Goal: Task Accomplishment & Management: Manage account settings

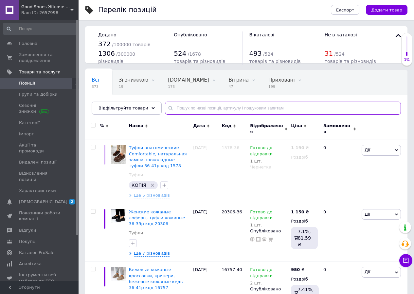
click at [168, 105] on input "text" at bounding box center [283, 107] width 236 height 13
paste input "11615"
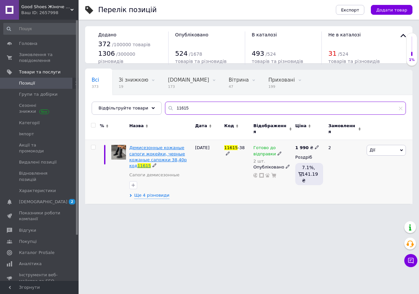
type input "11615"
click at [151, 155] on span "Демисезонные кожаные сапоги жокейки, черные кожаные сапожки 38,40р код" at bounding box center [158, 156] width 58 height 23
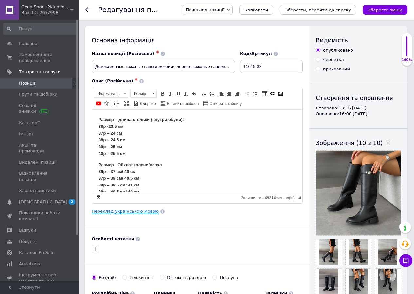
click at [131, 209] on link "Переклад українською мовою" at bounding box center [125, 210] width 67 height 5
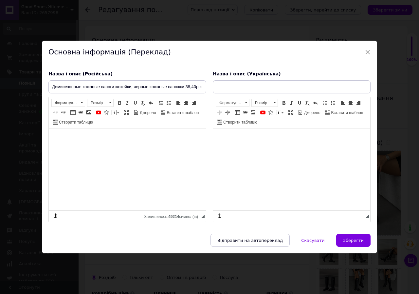
type input "Демісезонні шкіряні чоботи жокейки, чорні шкіряні сапожки 38,40р код 11615"
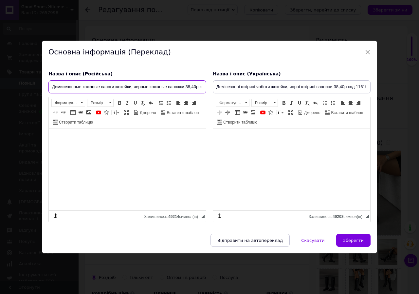
click at [188, 86] on input "Демисезонные кожаные сапоги жокейки, черные кожаные сапожки 38,40р код 11615" at bounding box center [127, 86] width 158 height 13
click at [185, 86] on input "Демисезонные кожаные сапоги жокейки, черные кожаные сапожки 38,40р код 11615" at bounding box center [127, 86] width 158 height 13
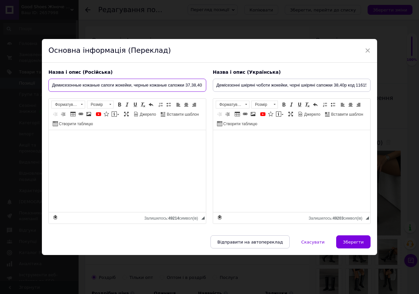
type input "Демисезонные кожаные сапоги жокейки, черные кожаные сапожки 37,38,40р код 11615"
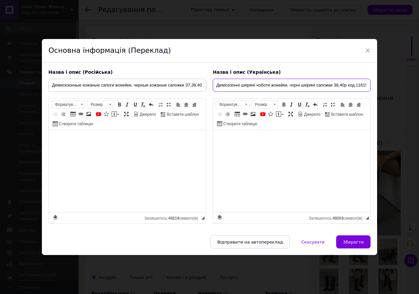
click at [335, 84] on input "Демісезонні шкіряні чоботи жокейки, чорні шкіряні сапожки 38,40р код 11615" at bounding box center [292, 85] width 158 height 13
click at [333, 84] on input "Демісезонні шкіряні чоботи жокейки, чорні шкіряні сапожки 38,40р код 11615" at bounding box center [292, 85] width 158 height 13
type input "Демісезонні шкіряні чоботи жокейки, чорні шкіряні сапожки 37,38,40р код 11615"
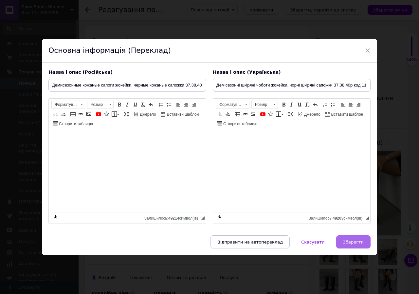
click at [359, 241] on span "Зберегти" at bounding box center [353, 241] width 21 height 5
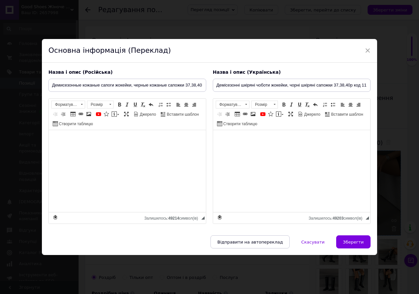
type input "Демисезонные кожаные сапоги жокейки, черные кожаные сапожки 37,38,40р код 11615"
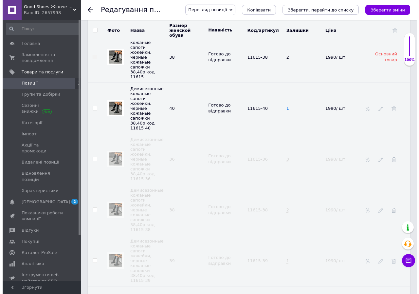
scroll to position [982, 0]
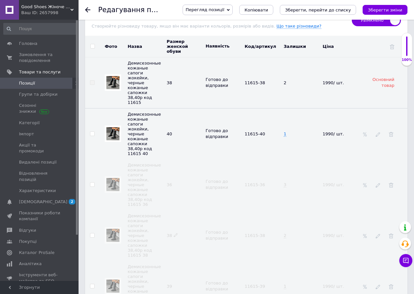
click at [174, 233] on use at bounding box center [176, 235] width 4 height 4
type input "37"
click at [259, 210] on td "11615-38" at bounding box center [262, 235] width 39 height 51
click at [263, 230] on span "11615-38" at bounding box center [254, 235] width 21 height 10
click at [250, 236] on use at bounding box center [248, 238] width 4 height 4
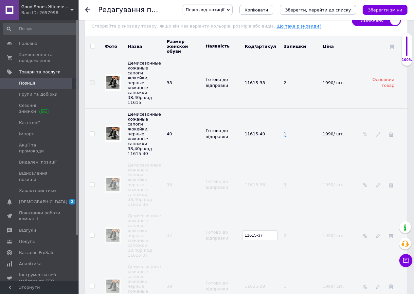
type input "11615-37"
click at [216, 210] on td "Готово до відправки" at bounding box center [223, 235] width 39 height 51
click at [90, 233] on input "checkbox" at bounding box center [92, 235] width 4 height 4
checkbox input "true"
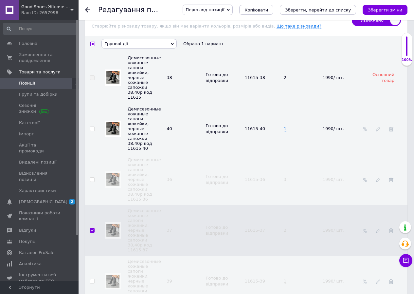
click at [135, 44] on span "Групові дії" at bounding box center [138, 43] width 75 height 9
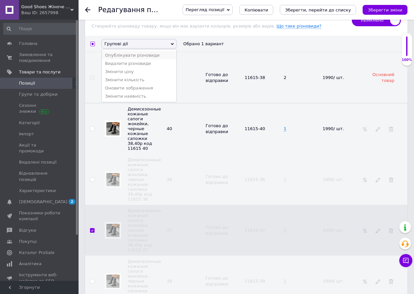
click at [134, 58] on li "Опублікувати різновиди" at bounding box center [139, 55] width 75 height 8
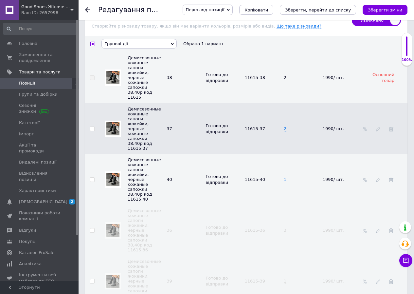
checkbox input "false"
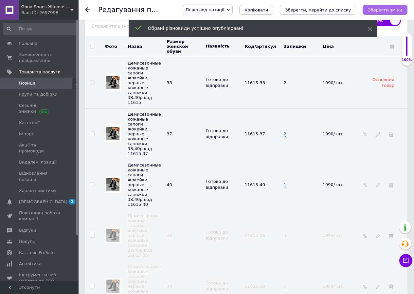
click at [384, 11] on icon "Зберегти зміни" at bounding box center [385, 10] width 34 height 5
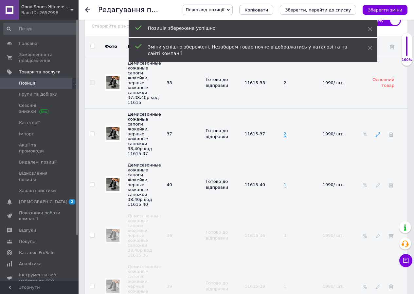
click at [377, 132] on icon at bounding box center [378, 134] width 5 height 5
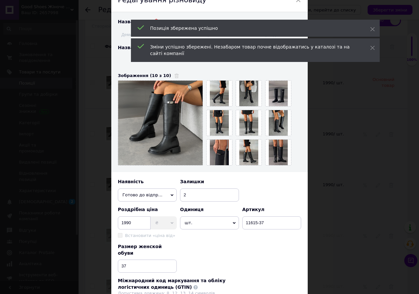
type input "Демісезонні шкіряні чоботи жокейки, чорні шкіряні сапожки 37,38,40р код 11615 37"
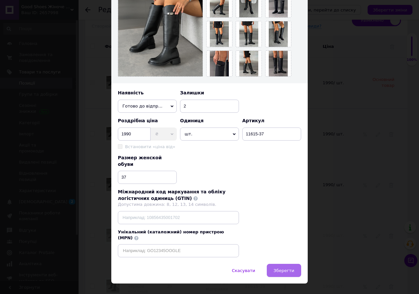
click at [290, 268] on span "Зберегти" at bounding box center [284, 270] width 21 height 5
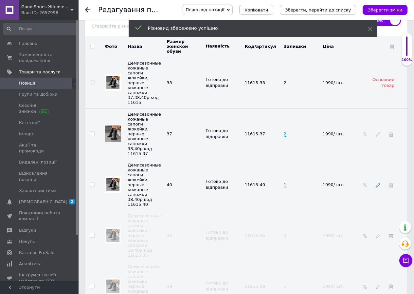
click at [379, 183] on use at bounding box center [378, 185] width 4 height 4
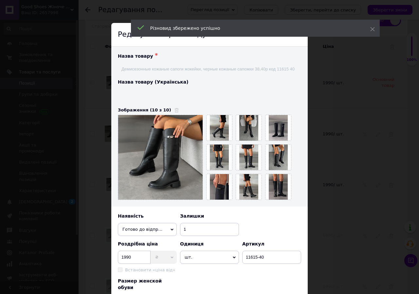
type input "Демісезонні шкіряні чоботи жокейки, чорні шкіряні сапожки 37,38,40р код 11615 40"
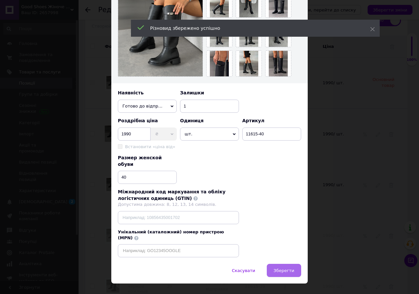
click at [281, 268] on span "Зберегти" at bounding box center [284, 270] width 21 height 5
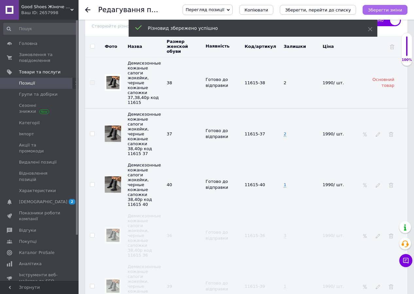
click at [383, 8] on icon "Зберегти зміни" at bounding box center [385, 10] width 34 height 5
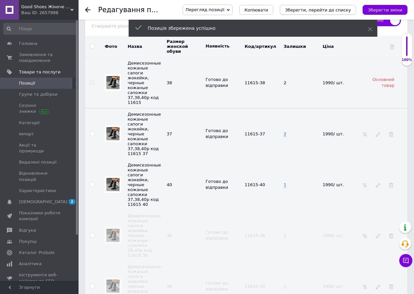
click at [335, 8] on icon "Зберегти, перейти до списку" at bounding box center [318, 10] width 66 height 5
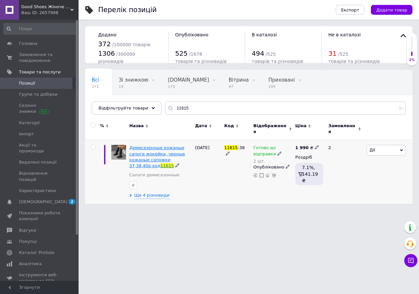
click at [149, 153] on span "Демисезонные кожаные сапоги жокейки, черные кожаные сапожки 37,38,40р код" at bounding box center [157, 156] width 56 height 23
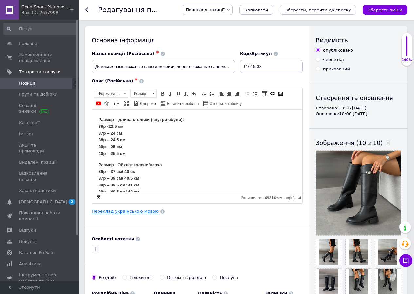
click at [118, 219] on div "Основна інформація Назва позиції (Російська) ✱ Демисезонные кожаные сапоги жоке…" at bounding box center [197, 205] width 224 height 359
click at [119, 213] on link "Переклад українською мовою" at bounding box center [125, 210] width 67 height 5
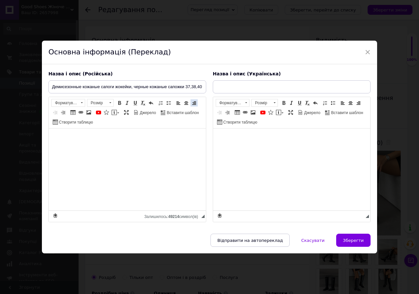
type input "Демісезонні шкіряні чоботи жокейки, чорні шкіряні сапожки 37,38,40р код 11615"
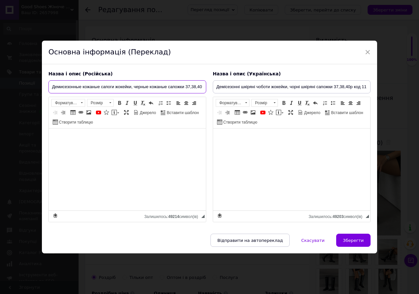
click at [186, 86] on input "Демисезонные кожаные сапоги жокейки, черные кожаные сапожки 37,38,40р код 11615" at bounding box center [127, 86] width 158 height 13
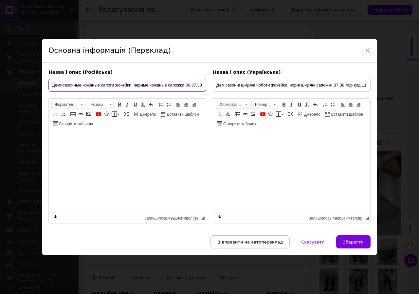
type input "Демисезонные кожаные сапоги жокейки, черные кожаные сапожки 36,37,38,40р код 11…"
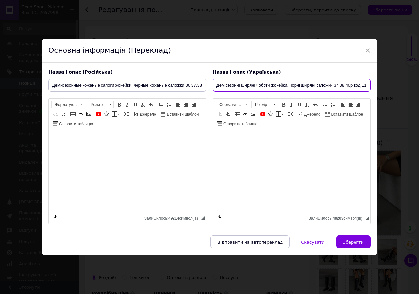
click at [333, 87] on input "Демісезонні шкіряні чоботи жокейки, чорні шкіряні сапожки 37,38,40р код 11615" at bounding box center [292, 85] width 158 height 13
type input "Демісезонні шкіряні чоботи жокейки, чорні шкіряні сапожки 36,37,38,40р код 11615"
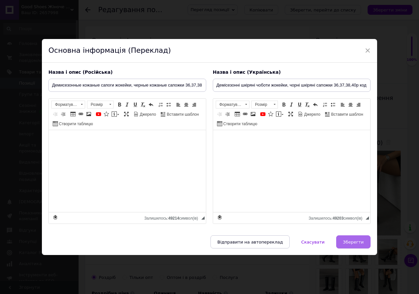
click at [351, 244] on span "Зберегти" at bounding box center [353, 241] width 21 height 5
type input "Демисезонные кожаные сапоги жокейки, черные кожаные сапожки 36,37,38,40р код 11…"
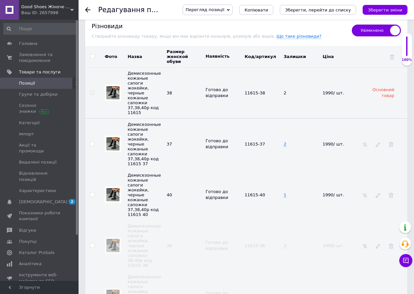
scroll to position [1022, 0]
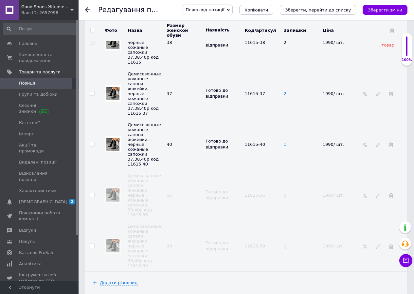
click at [92, 193] on input "checkbox" at bounding box center [92, 195] width 4 height 4
checkbox input "true"
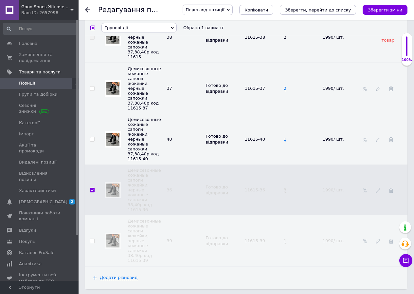
scroll to position [1021, 0]
click at [120, 27] on span "Групові дії" at bounding box center [116, 27] width 24 height 5
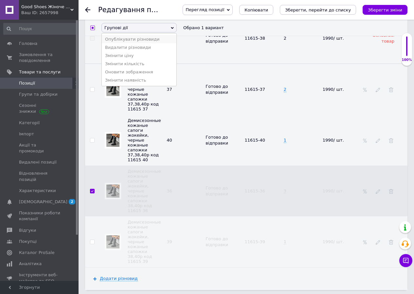
click at [127, 43] on li "Опублікувати різновиди" at bounding box center [139, 39] width 75 height 8
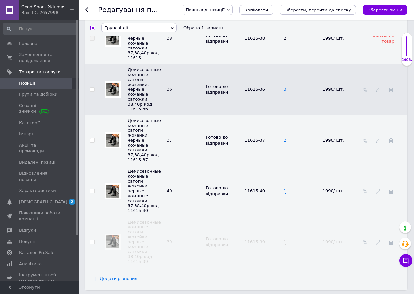
checkbox input "false"
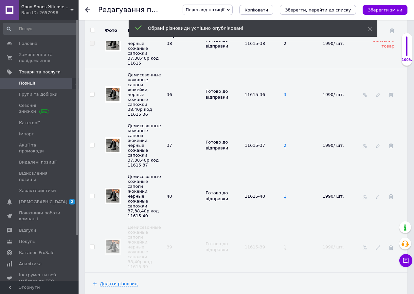
scroll to position [1022, 0]
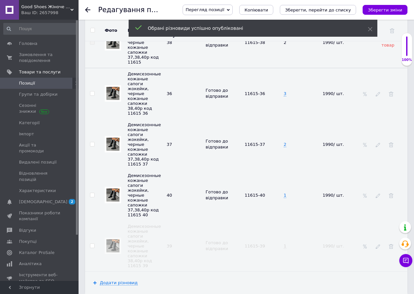
click at [376, 10] on icon "Зберегти зміни" at bounding box center [385, 10] width 34 height 5
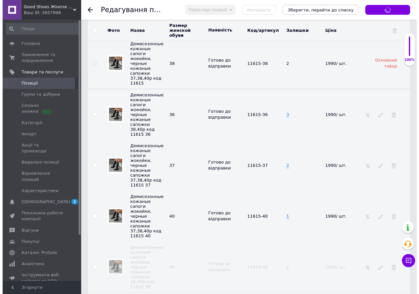
scroll to position [989, 0]
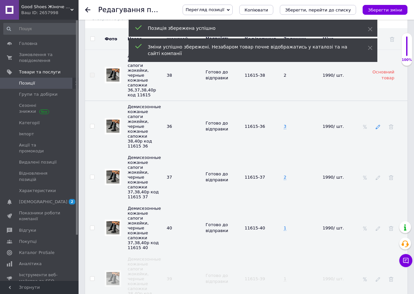
click at [379, 124] on icon at bounding box center [378, 126] width 5 height 5
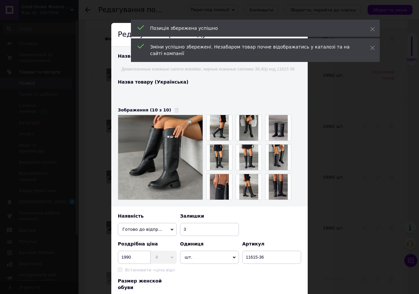
type input "Демісезонні шкіряні чоботи жокейки, чорні шкіряні сапожки 37,38,40р код 11615 36"
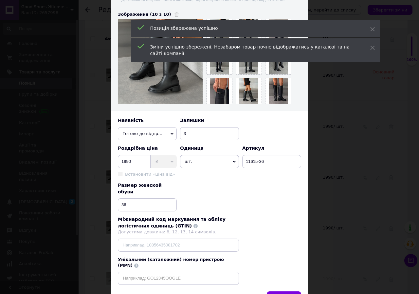
scroll to position [123, 0]
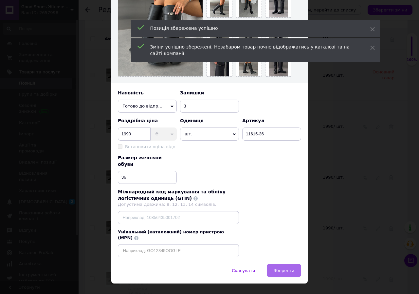
click at [289, 263] on button "Зберегти" at bounding box center [284, 269] width 34 height 13
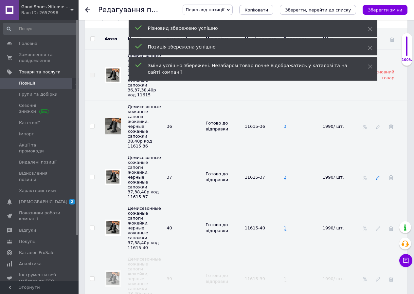
click at [376, 175] on icon at bounding box center [378, 177] width 5 height 5
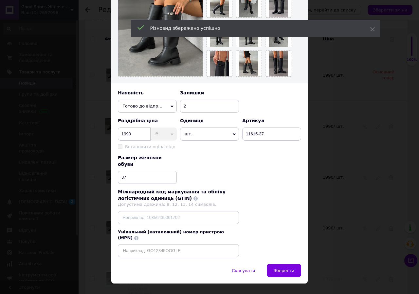
type input "Демісезонні шкіряні чоботи жокейки, чорні шкіряні сапожки 37,38,40р код 11615 37"
click at [285, 268] on span "Зберегти" at bounding box center [284, 270] width 21 height 5
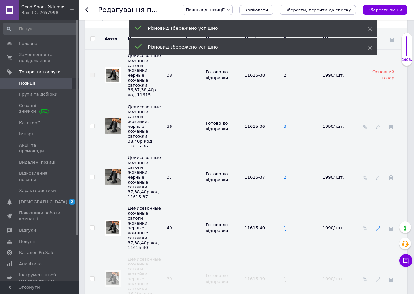
click at [376, 226] on icon at bounding box center [378, 228] width 5 height 5
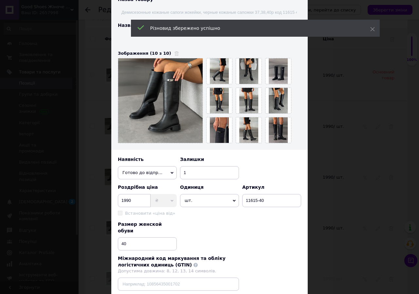
type input "Демісезонні шкіряні чоботи жокейки, чорні шкіряні сапожки 37,38,40р код 11615 40"
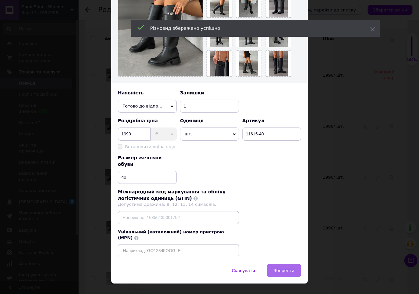
click at [285, 268] on span "Зберегти" at bounding box center [284, 270] width 21 height 5
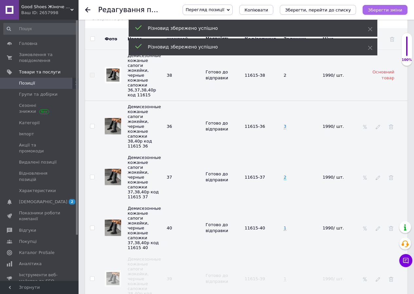
click at [387, 8] on icon "Зберегти зміни" at bounding box center [385, 10] width 34 height 5
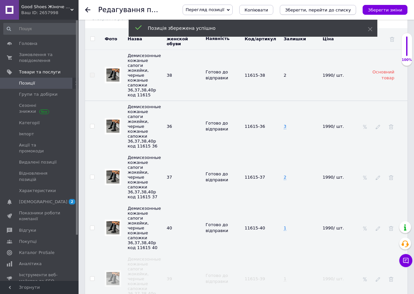
click at [344, 10] on icon "Зберегти, перейти до списку" at bounding box center [318, 10] width 66 height 5
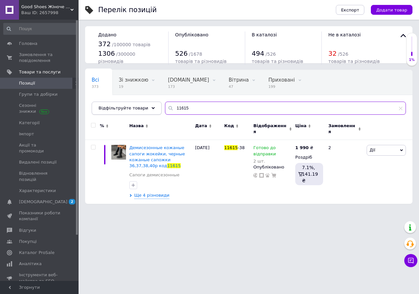
drag, startPoint x: 192, startPoint y: 108, endPoint x: 143, endPoint y: 108, distance: 49.1
click at [143, 108] on div "Відфільтруйте товари 11615" at bounding box center [249, 107] width 314 height 13
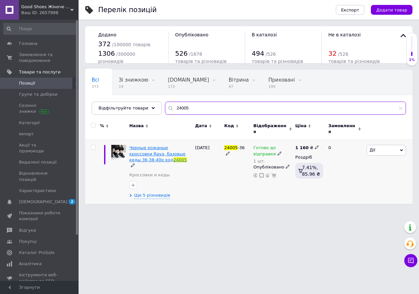
type input "24005"
click at [171, 150] on span "Черные кожаные кроссовки Raya, базовые кеды 36,38-40р код" at bounding box center [157, 153] width 56 height 17
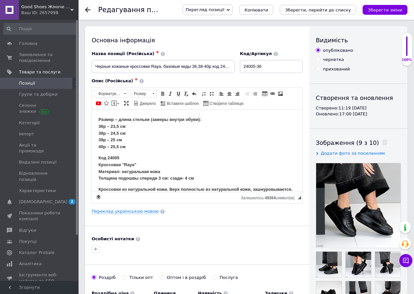
click at [134, 129] on p "Размер – длина стельки (замеры внутри обуви): 36р – 23,5 см 38р – 24,5 см 39р –…" at bounding box center [197, 133] width 197 height 34
click at [136, 213] on link "Переклад українською мовою" at bounding box center [125, 210] width 67 height 5
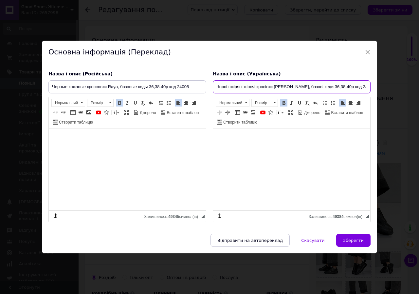
drag, startPoint x: 329, startPoint y: 86, endPoint x: 324, endPoint y: 88, distance: 5.5
click at [324, 88] on input "Чорні шкіряні жіночі кросівки [PERSON_NAME], базові кеди 36,38-40р код 24005" at bounding box center [292, 86] width 158 height 13
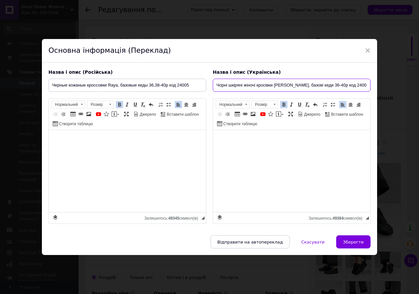
type input "Чорні шкіряні жіночі кросівки [PERSON_NAME], базові кеди 36-40р код 24005"
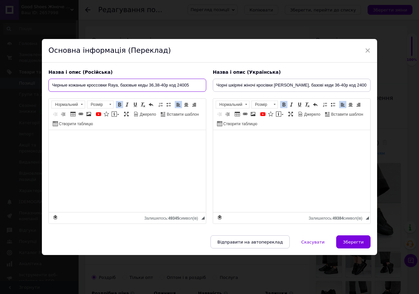
click at [153, 85] on input "Черные кожаные кроссовки Raya, базовые кеды 36,38-40р код 24005" at bounding box center [127, 85] width 158 height 13
type input "Черные кожаные кроссовки Raya, базовые кеды 36-40р код 24005"
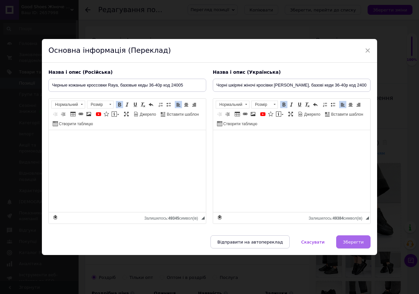
click at [362, 243] on button "Зберегти" at bounding box center [353, 241] width 34 height 13
type input "Черные кожаные кроссовки Raya, базовые кеды 36-40р код 24005"
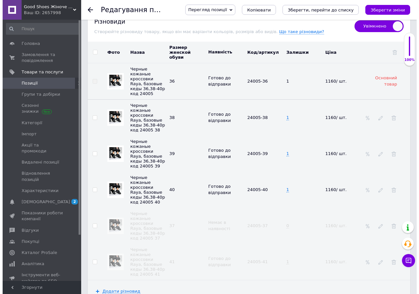
scroll to position [949, 0]
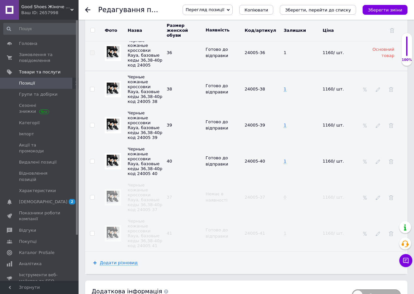
click at [93, 195] on input "checkbox" at bounding box center [92, 197] width 4 height 4
checkbox input "true"
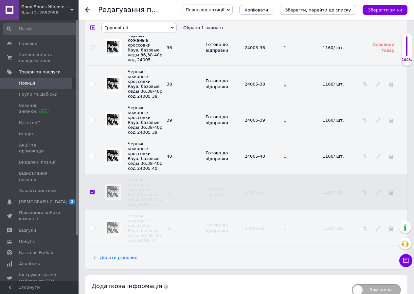
click at [124, 28] on span "Групові дії" at bounding box center [116, 27] width 24 height 5
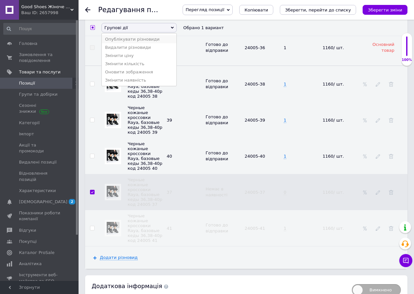
click at [131, 42] on li "Опублікувати різновиди" at bounding box center [139, 39] width 75 height 8
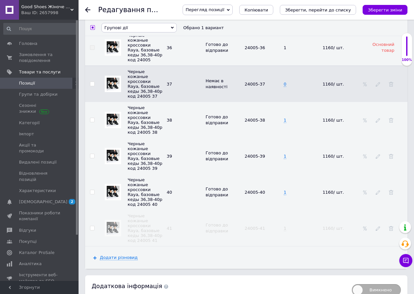
checkbox input "false"
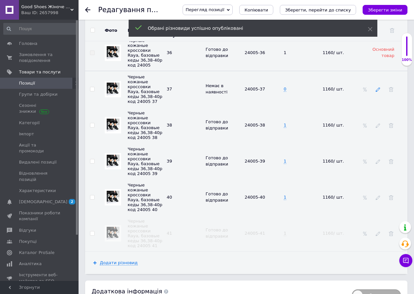
click at [378, 87] on icon at bounding box center [378, 89] width 5 height 5
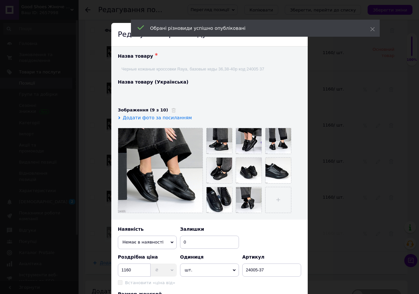
type input "Чорні шкіряні жіночі кросівки [PERSON_NAME], базові кеди 36,38-40р код 24005 37"
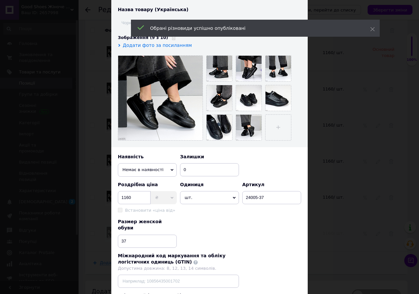
scroll to position [136, 0]
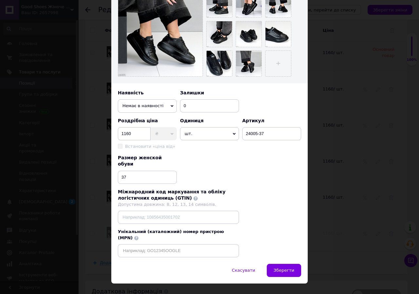
click at [142, 106] on span "Немає в наявності" at bounding box center [147, 105] width 59 height 13
click at [141, 133] on li "Готово до відправки" at bounding box center [147, 138] width 59 height 10
drag, startPoint x: 219, startPoint y: 114, endPoint x: 179, endPoint y: 112, distance: 40.3
click at [179, 112] on div "Назва товару ✱ Черные кожаные кроссовки Raya, базовые кеды 36,38-40р код 24005 …" at bounding box center [209, 86] width 196 height 353
click at [201, 105] on input "0" at bounding box center [209, 105] width 59 height 13
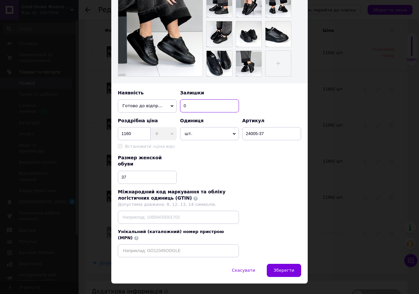
drag, startPoint x: 178, startPoint y: 105, endPoint x: 175, endPoint y: 108, distance: 3.9
click at [168, 105] on div "Наявність Готово до відправки В наявності Немає в наявності Під замовлення Зали…" at bounding box center [209, 101] width 183 height 23
type input "1"
click at [291, 267] on span "Зберегти" at bounding box center [284, 269] width 21 height 5
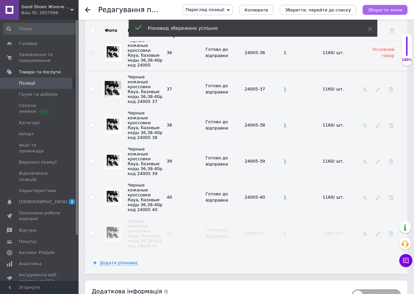
click at [395, 9] on icon "Зберегти зміни" at bounding box center [385, 10] width 34 height 5
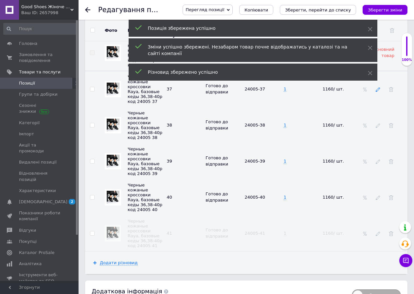
click at [378, 87] on icon at bounding box center [378, 89] width 5 height 5
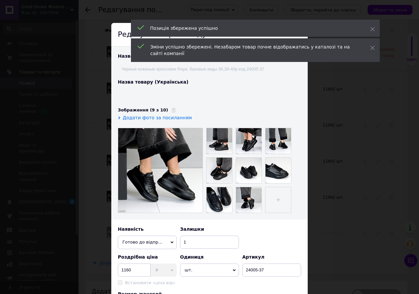
type input "Чорні шкіряні жіночі кросівки [PERSON_NAME], базові кеди 36,38-40р код 24005 37"
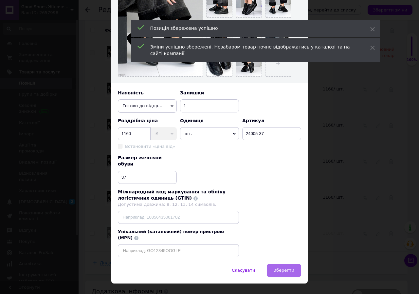
click at [280, 267] on span "Зберегти" at bounding box center [284, 269] width 21 height 5
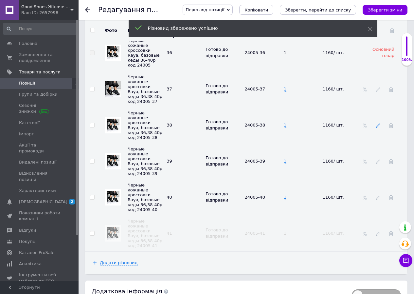
click at [380, 123] on icon at bounding box center [378, 125] width 5 height 5
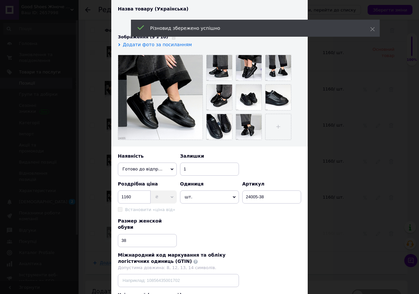
type input "Чорні шкіряні жіночі кросівки [PERSON_NAME], базові кеди 36,38-40р код 24005 38"
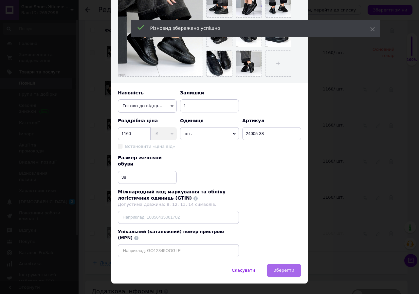
click at [284, 263] on button "Зберегти" at bounding box center [284, 269] width 34 height 13
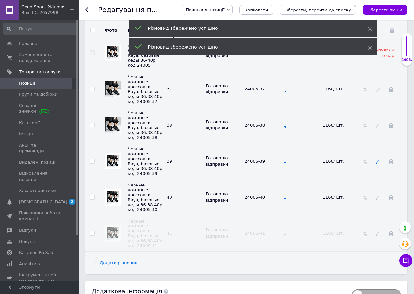
click at [377, 159] on use at bounding box center [378, 161] width 4 height 4
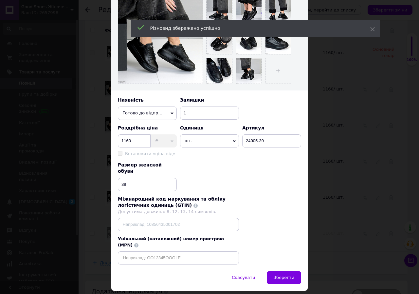
type input "Чорні шкіряні жіночі кросівки [PERSON_NAME], базові кеди 36,38-40р код 24005 39"
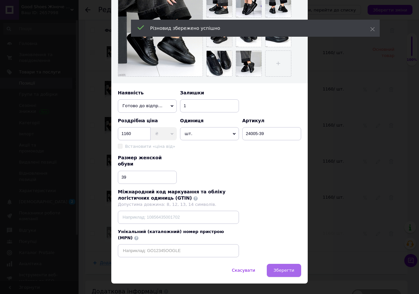
click at [285, 267] on span "Зберегти" at bounding box center [284, 269] width 21 height 5
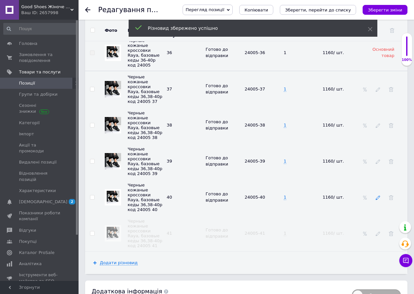
click at [378, 195] on icon at bounding box center [378, 197] width 5 height 5
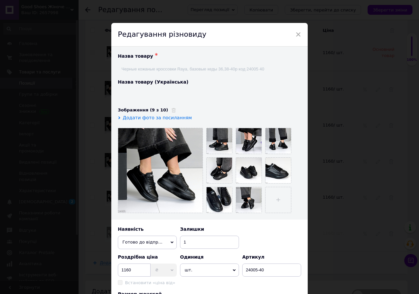
type input "Чорні шкіряні жіночі кросівки [PERSON_NAME], базові кеди 36,38-40р код 24005 40"
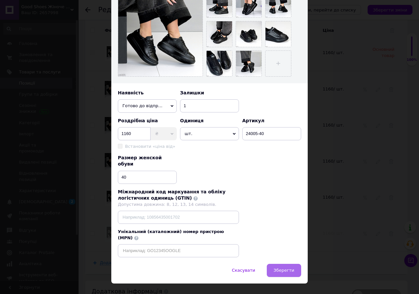
click at [284, 267] on span "Зберегти" at bounding box center [284, 269] width 21 height 5
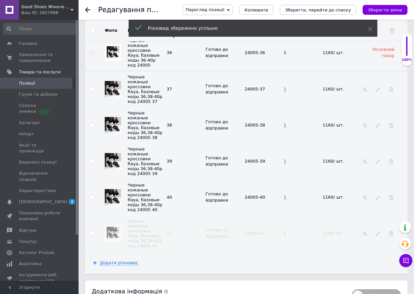
click at [392, 13] on button "Зберегти зміни" at bounding box center [385, 10] width 45 height 10
click at [326, 10] on icon "Зберегти, перейти до списку" at bounding box center [318, 10] width 66 height 5
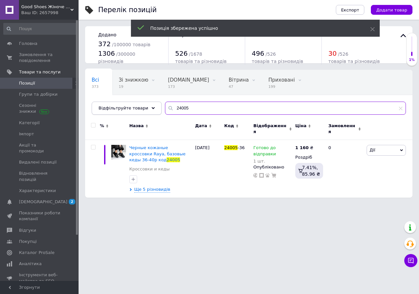
drag, startPoint x: 189, startPoint y: 109, endPoint x: 146, endPoint y: 107, distance: 42.6
click at [144, 107] on div "Відфільтруйте товари 24005" at bounding box center [249, 107] width 314 height 13
